Goal: Task Accomplishment & Management: Manage account settings

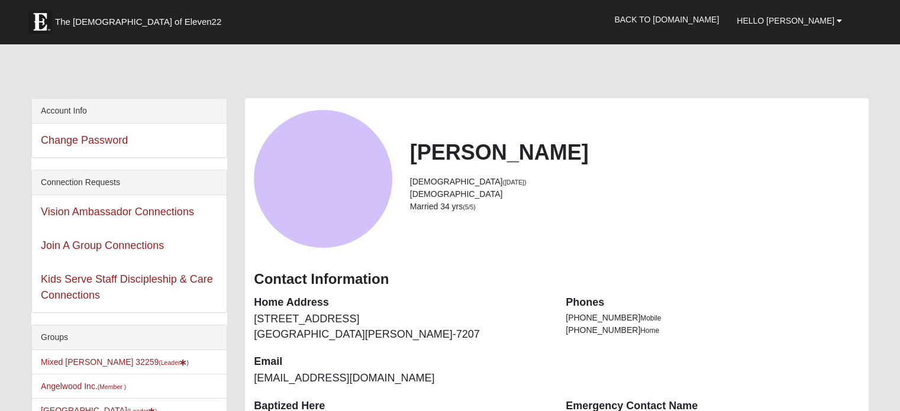
scroll to position [118, 0]
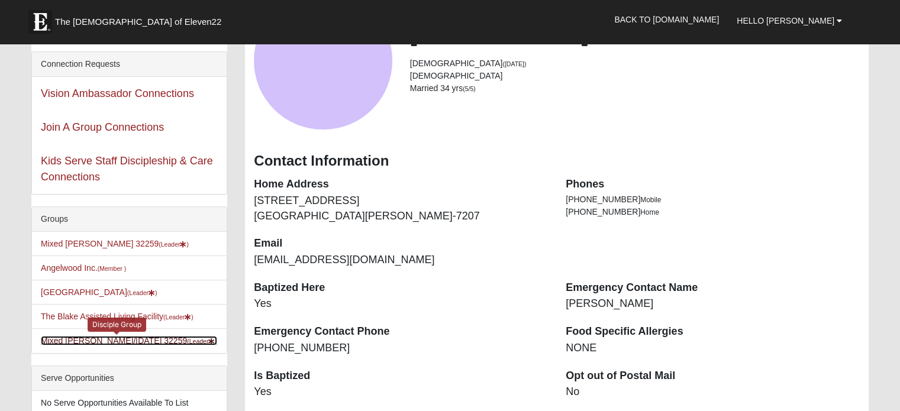
click at [121, 346] on link "Mixed Pline/Wednesday 32259 (Leader )" at bounding box center [129, 340] width 176 height 9
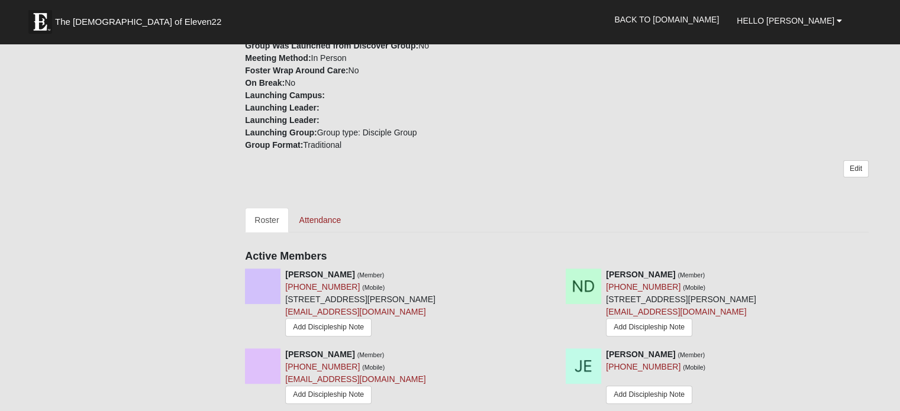
scroll to position [473, 0]
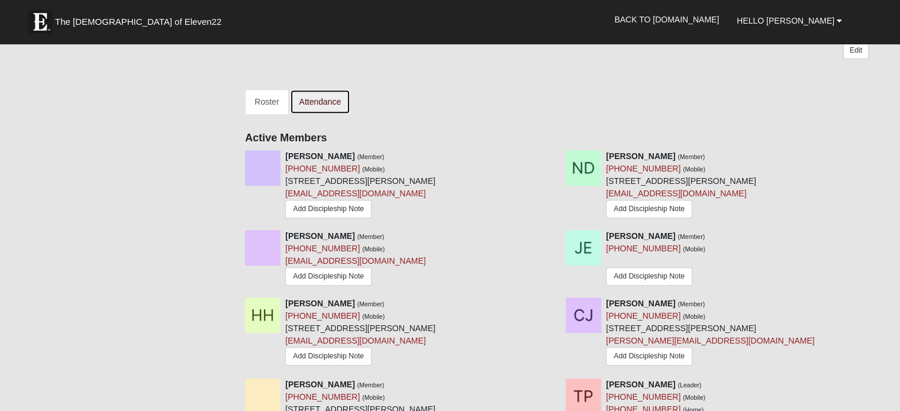
click at [311, 98] on link "Attendance" at bounding box center [320, 101] width 61 height 25
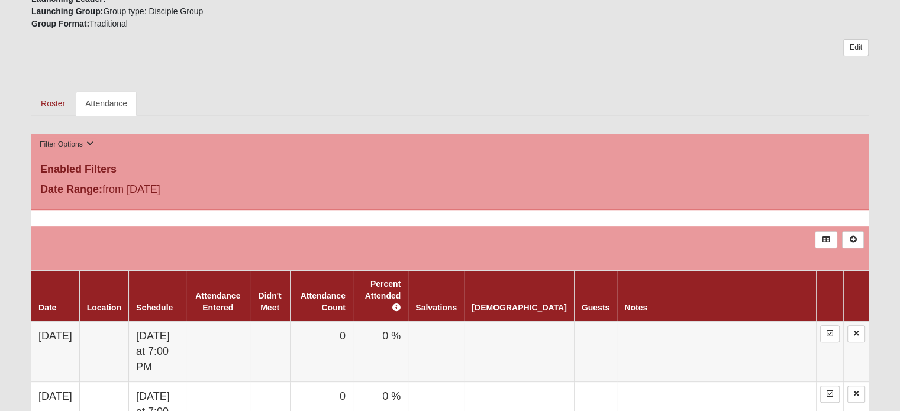
scroll to position [592, 0]
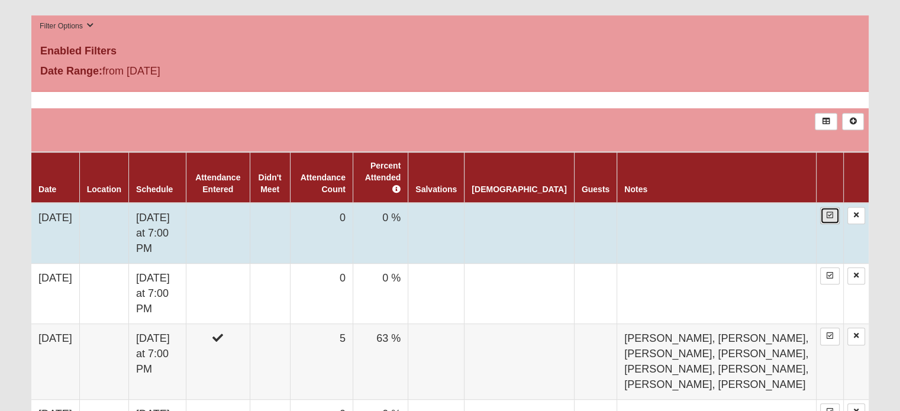
click at [824, 207] on link at bounding box center [830, 215] width 20 height 17
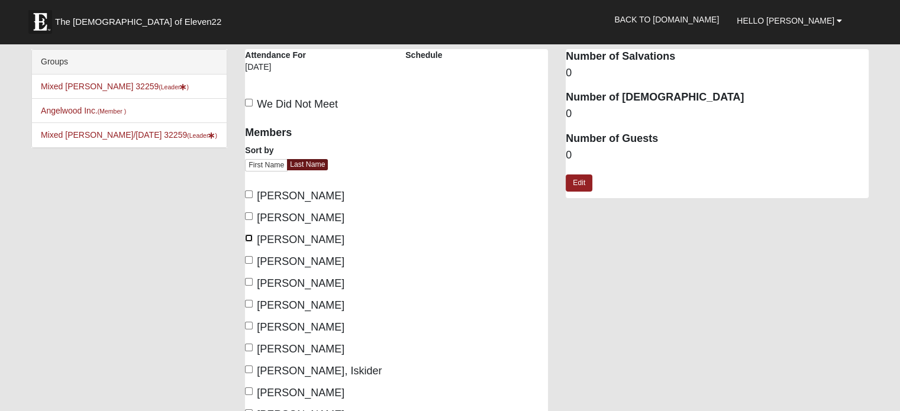
click at [249, 238] on input "[PERSON_NAME]" at bounding box center [249, 238] width 8 height 8
checkbox input "true"
click at [247, 261] on input "[PERSON_NAME]" at bounding box center [249, 260] width 8 height 8
checkbox input "true"
click at [247, 281] on input "[PERSON_NAME]" at bounding box center [249, 282] width 8 height 8
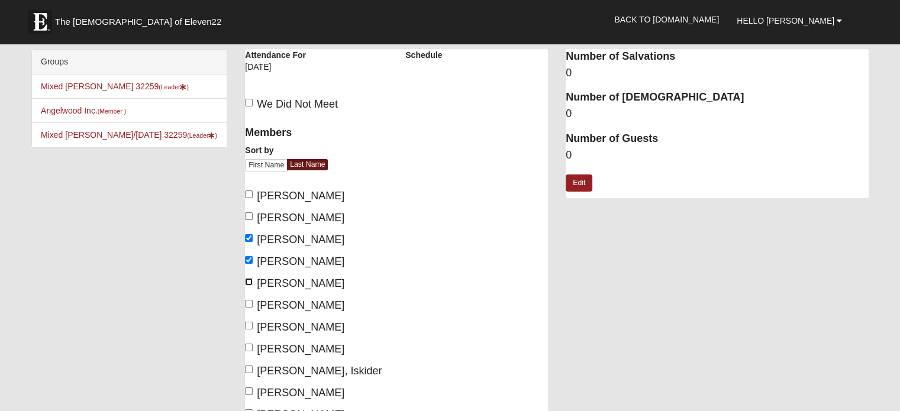
checkbox input "true"
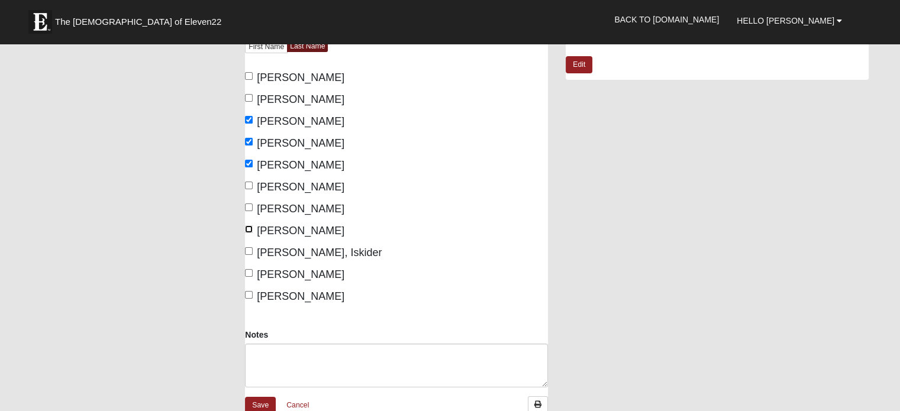
click at [249, 229] on input "[PERSON_NAME]" at bounding box center [249, 229] width 8 height 8
checkbox input "true"
click at [247, 276] on input "[PERSON_NAME]" at bounding box center [249, 273] width 8 height 8
checkbox input "true"
click at [247, 293] on input "[PERSON_NAME]" at bounding box center [249, 295] width 8 height 8
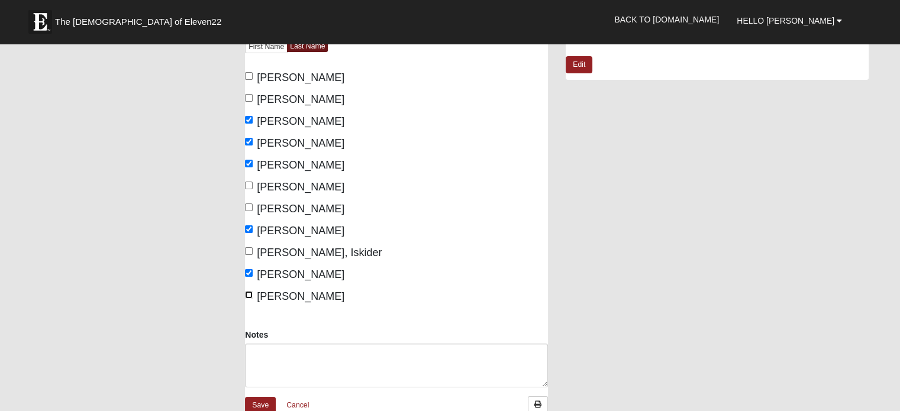
checkbox input "true"
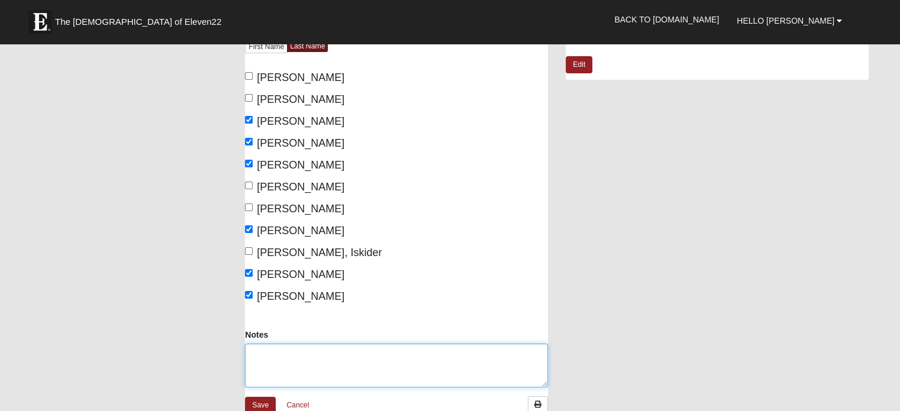
click at [277, 353] on textarea "Notes" at bounding box center [396, 366] width 303 height 44
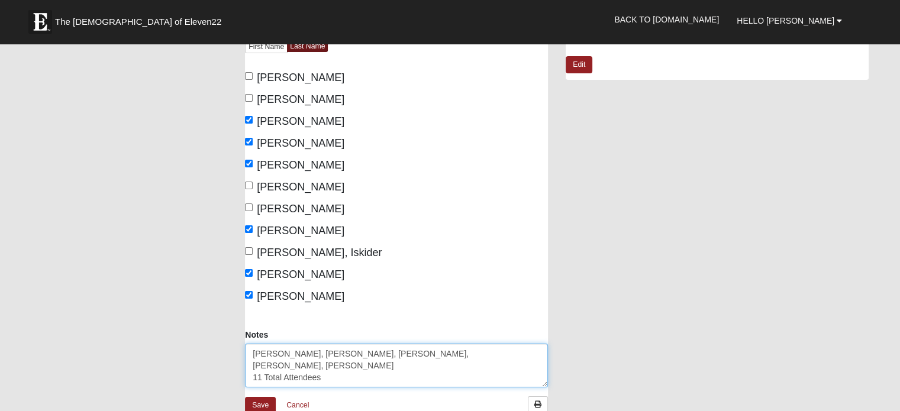
scroll to position [237, 0]
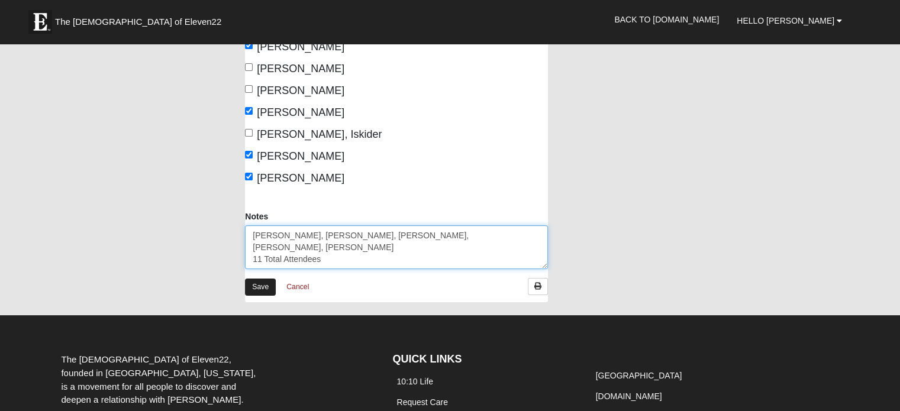
type textarea "[PERSON_NAME], [PERSON_NAME], [PERSON_NAME], [PERSON_NAME], [PERSON_NAME] 11 To…"
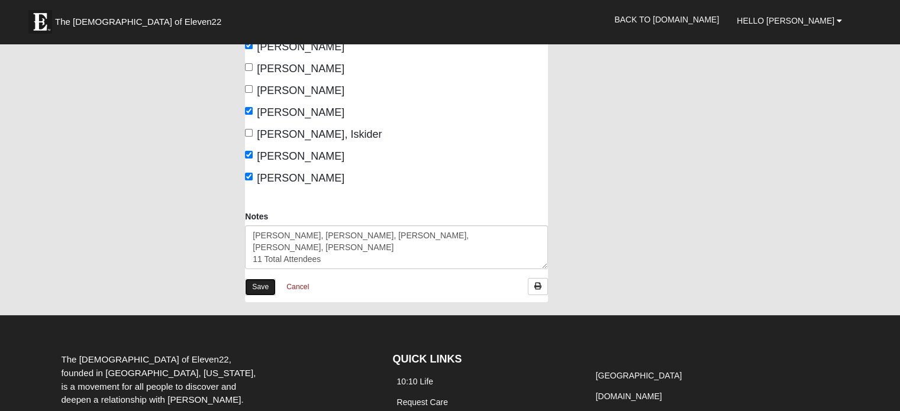
click at [266, 285] on link "Save" at bounding box center [260, 287] width 31 height 17
